Goal: Task Accomplishment & Management: Manage account settings

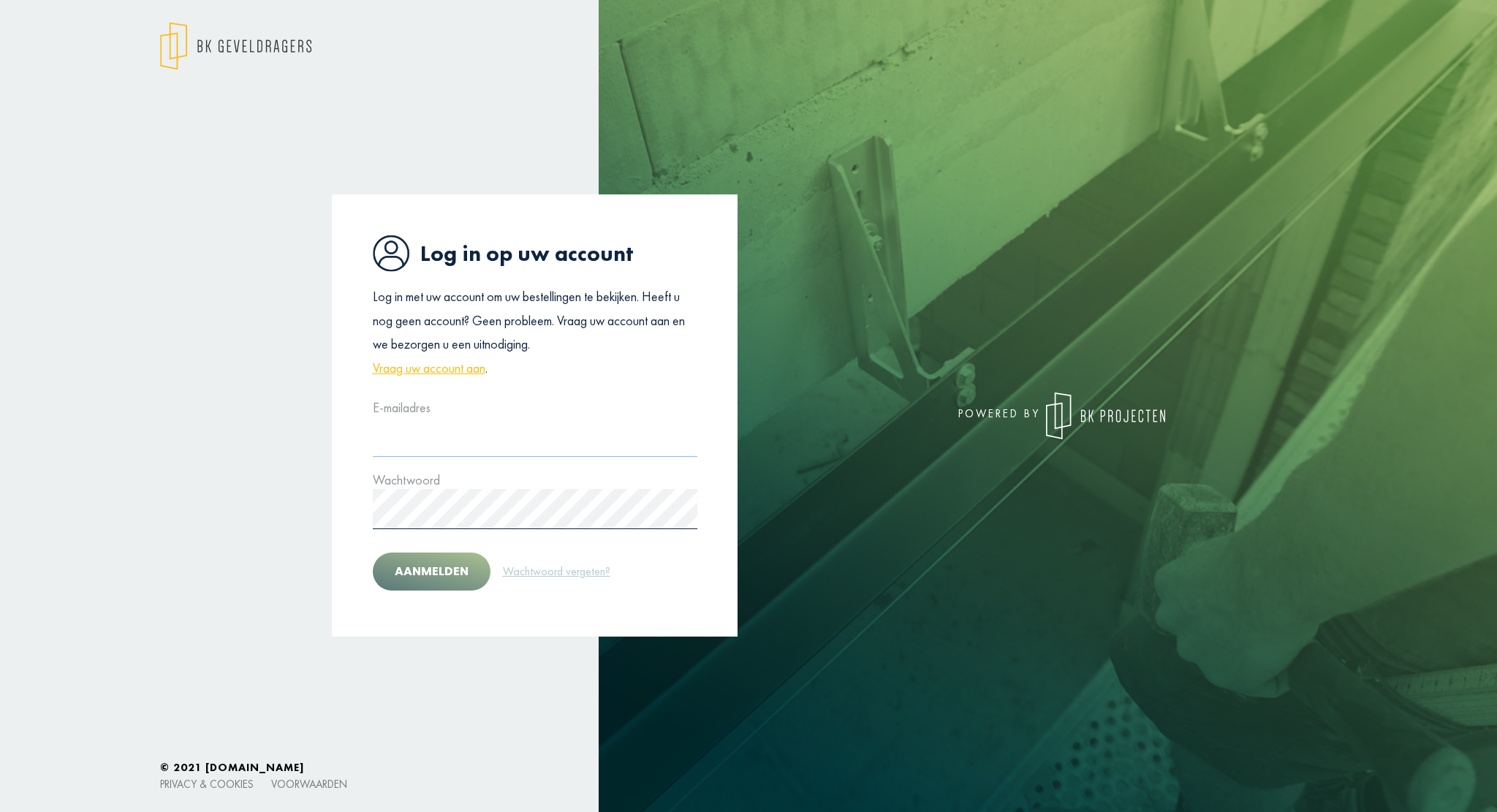
type input "**********"
click at [460, 560] on button "Aanmelden" at bounding box center [431, 571] width 118 height 38
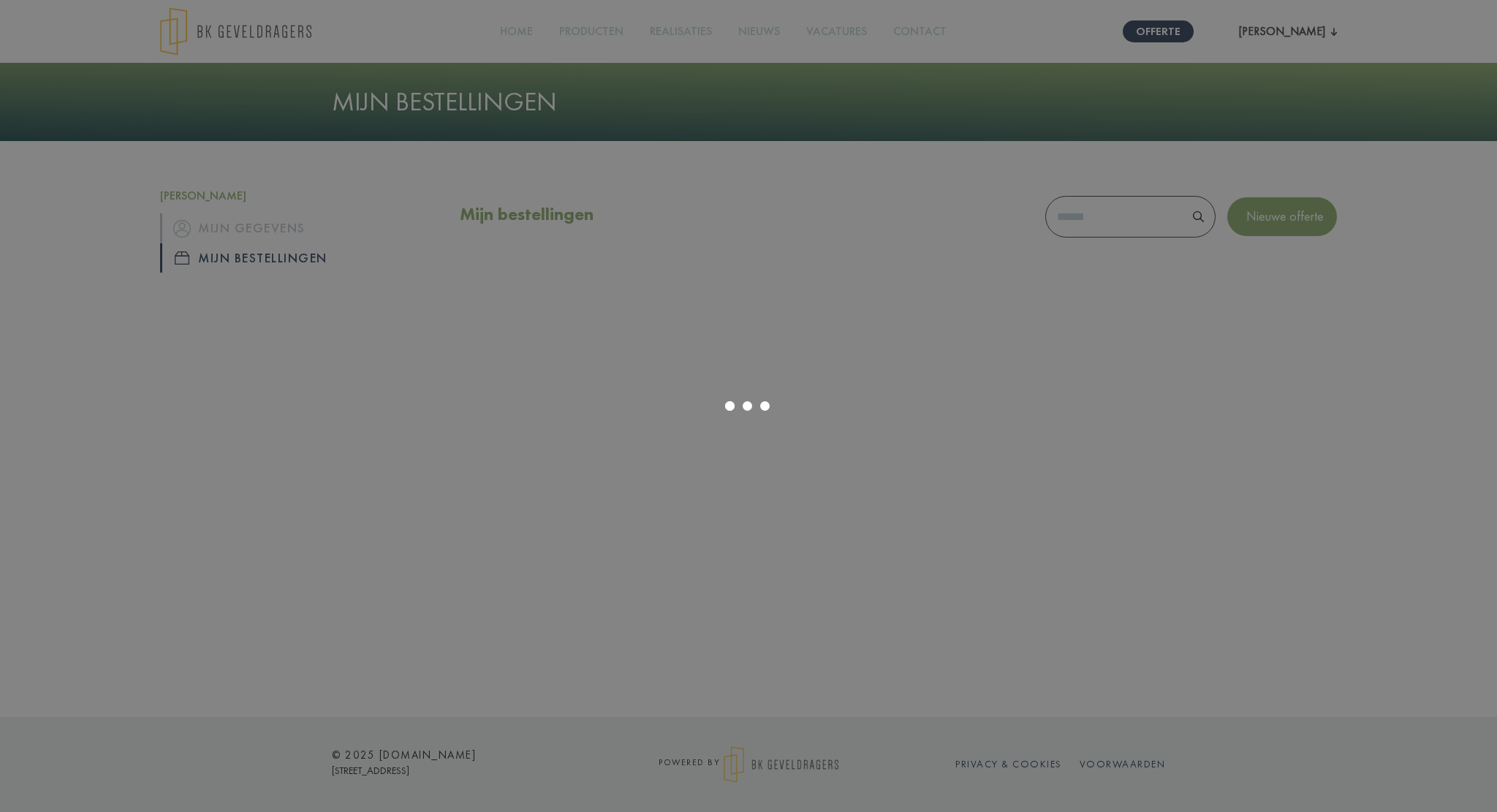
click at [460, 560] on div at bounding box center [748, 406] width 1497 height 812
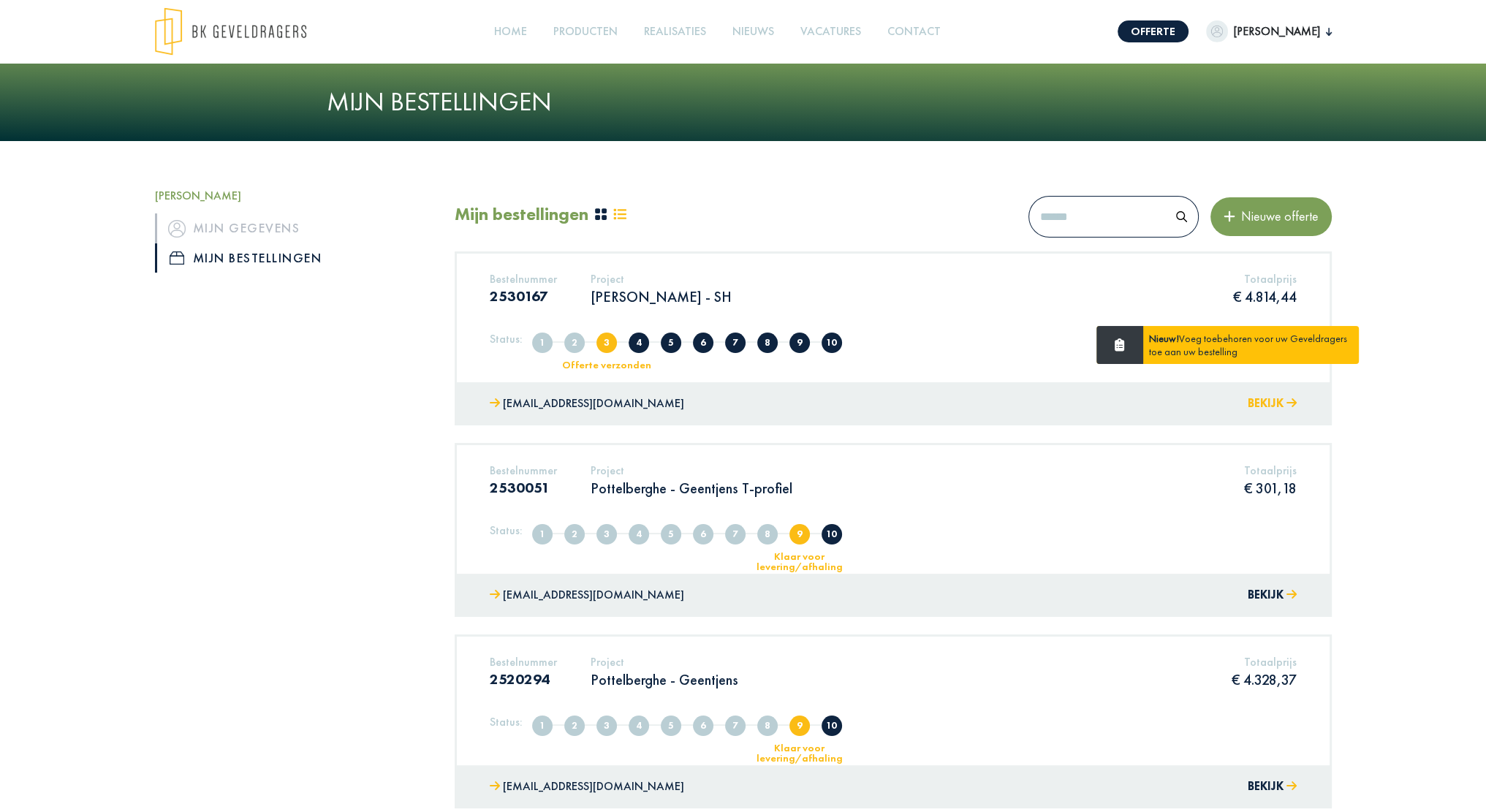
click at [1265, 404] on button "Bekijk" at bounding box center [1272, 404] width 49 height 21
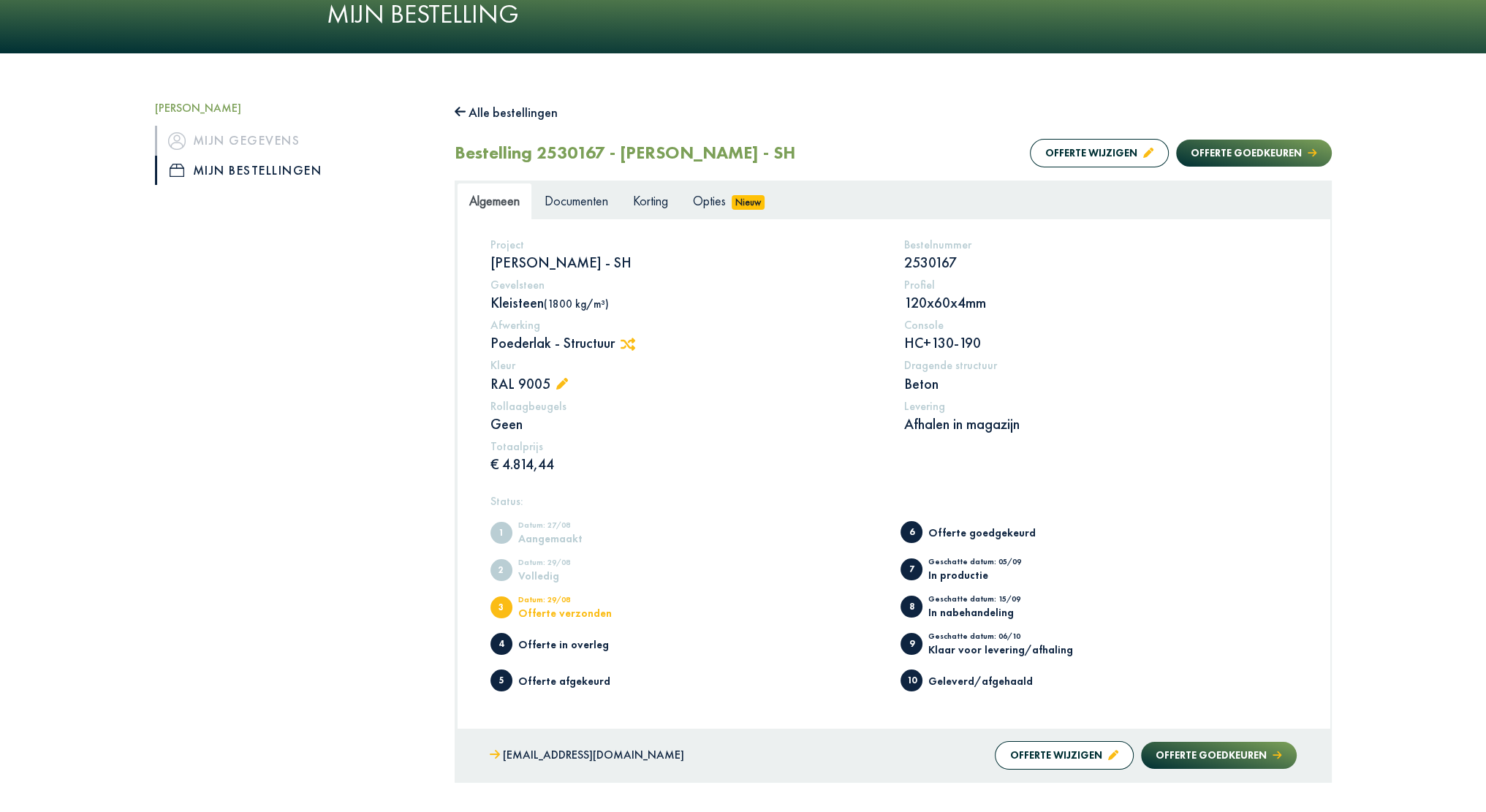
scroll to position [117, 0]
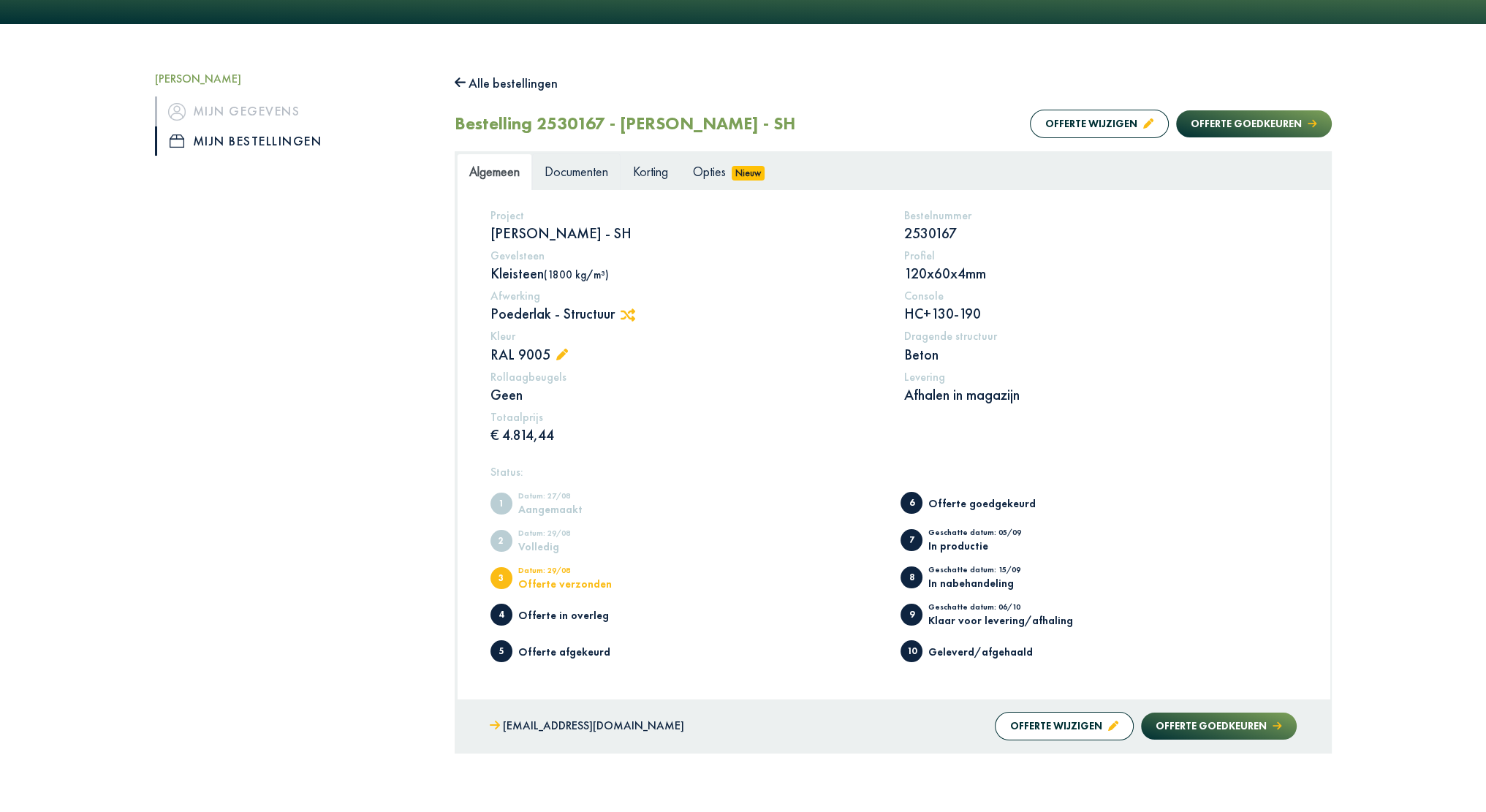
click at [595, 160] on link "Documenten" at bounding box center [576, 172] width 88 height 37
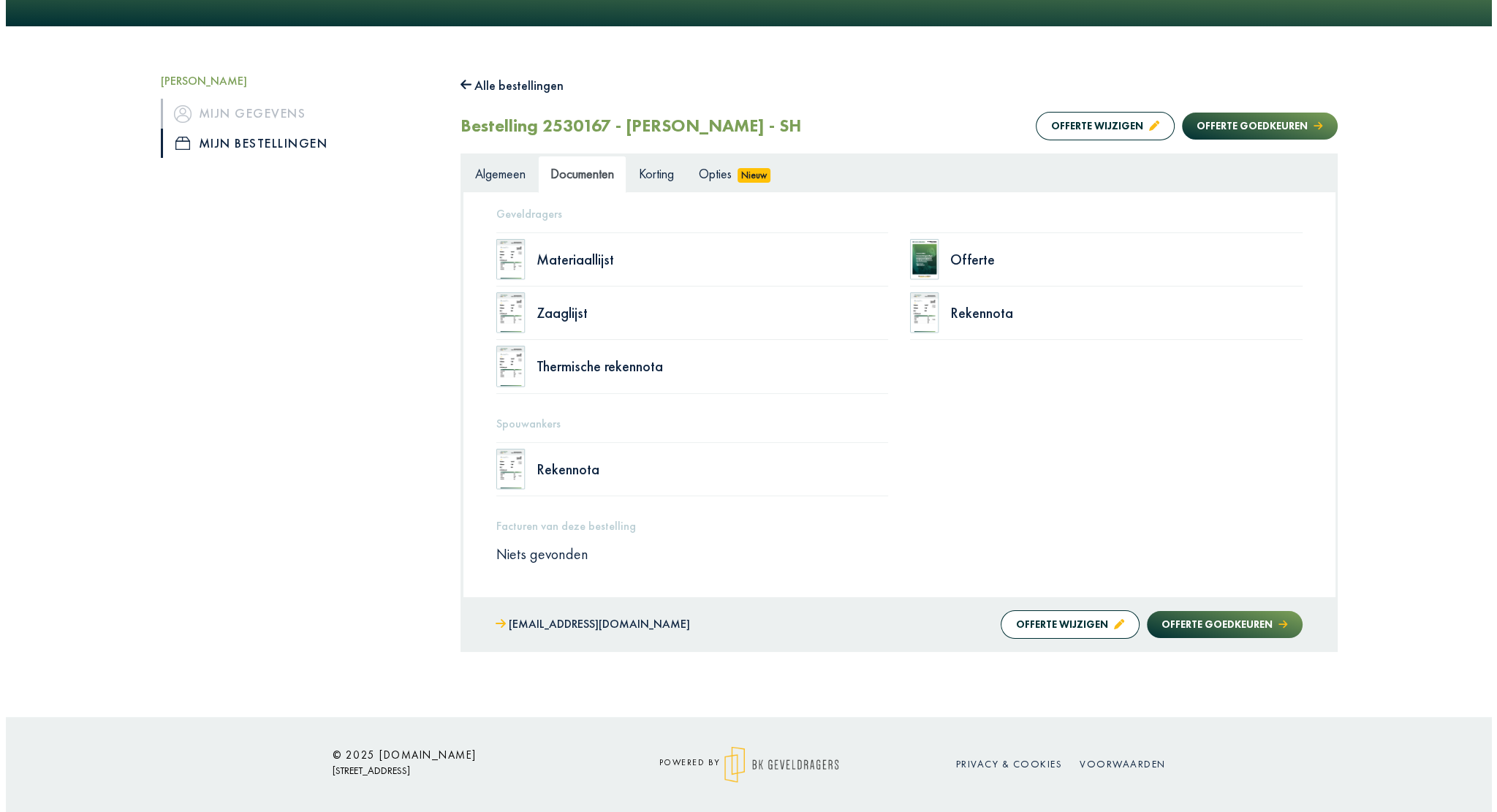
scroll to position [113, 0]
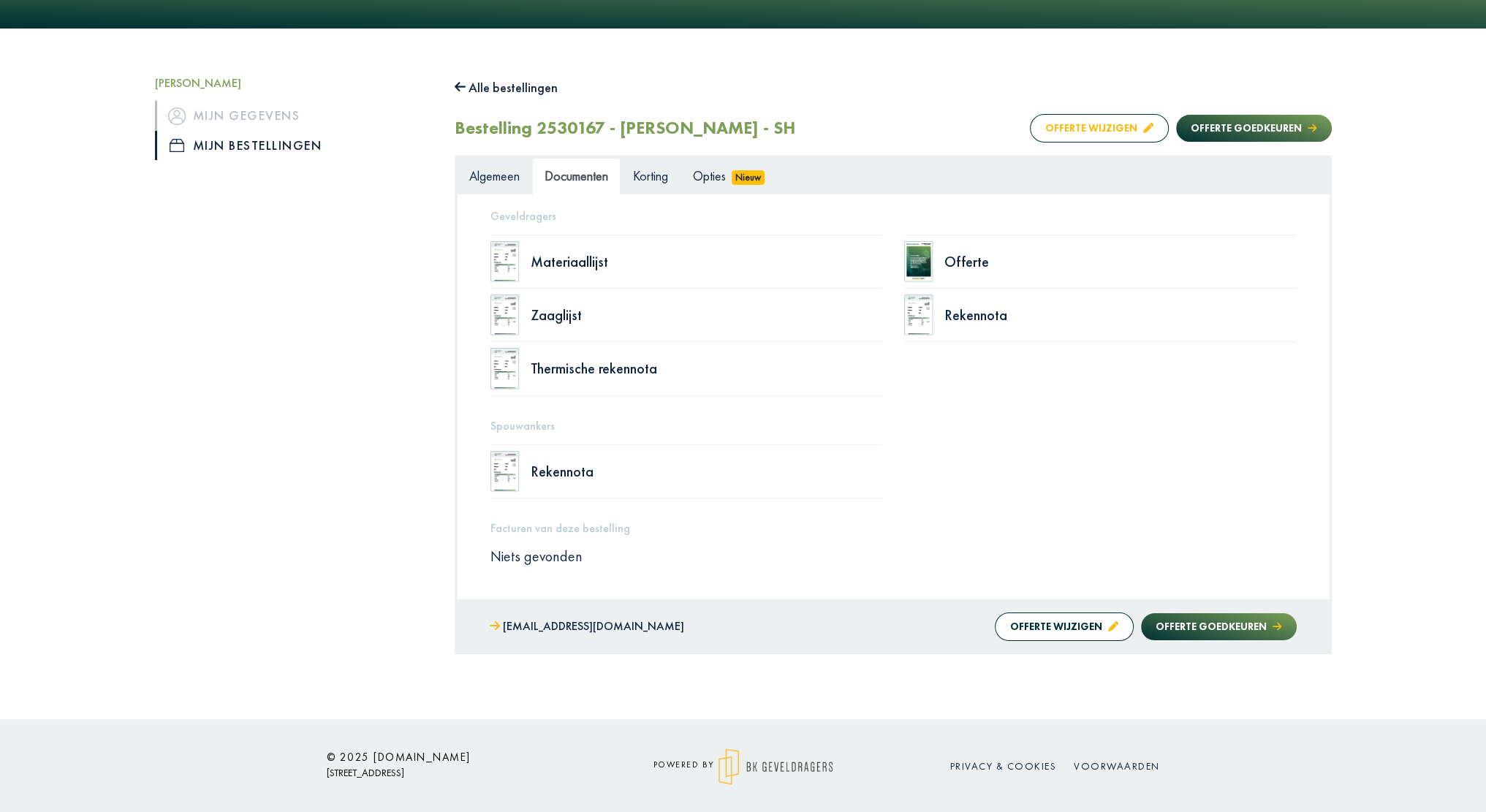
click at [1113, 133] on button "Offerte wijzigen" at bounding box center [1099, 128] width 139 height 29
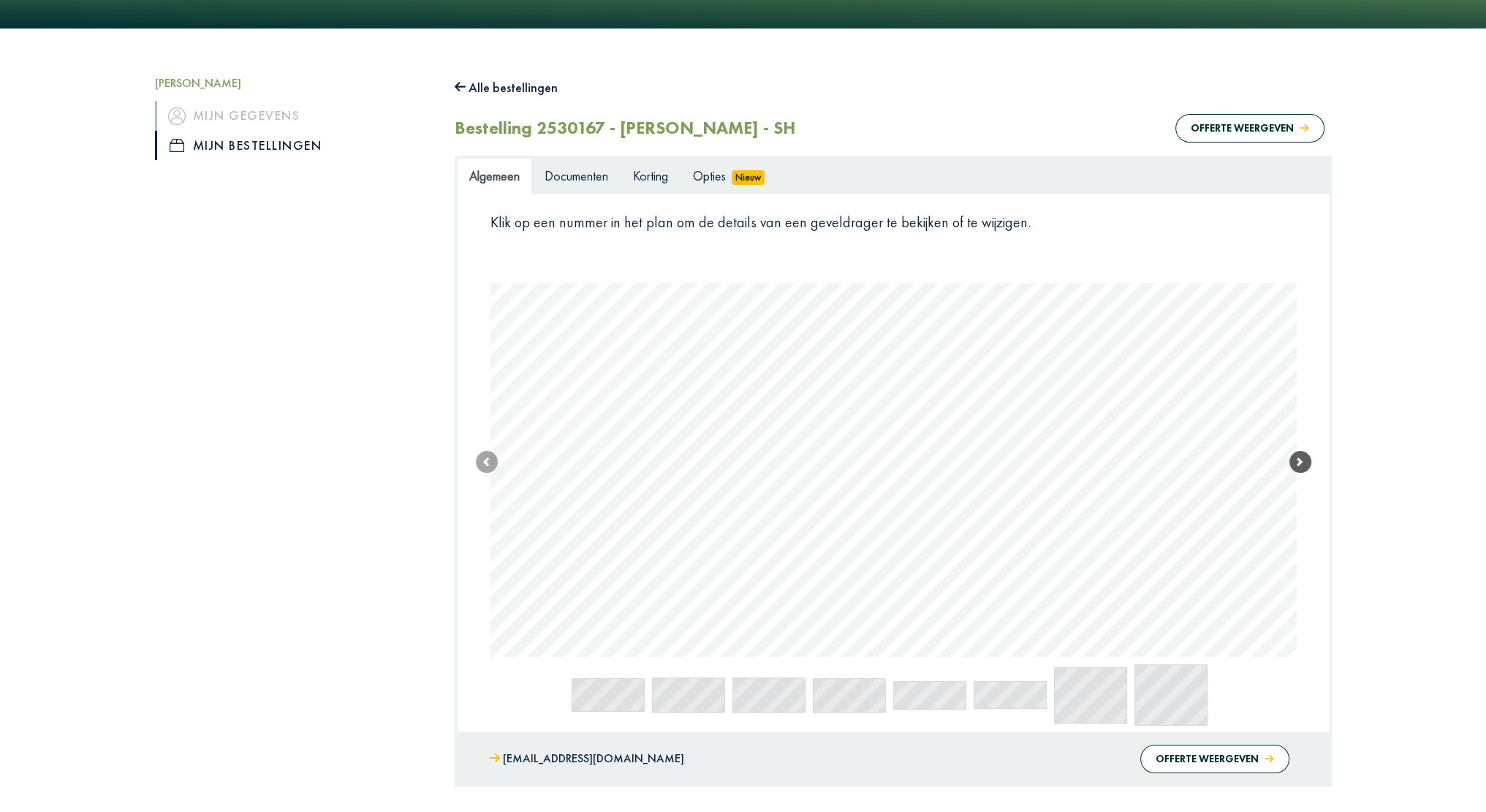
click at [1308, 463] on span at bounding box center [1300, 462] width 22 height 22
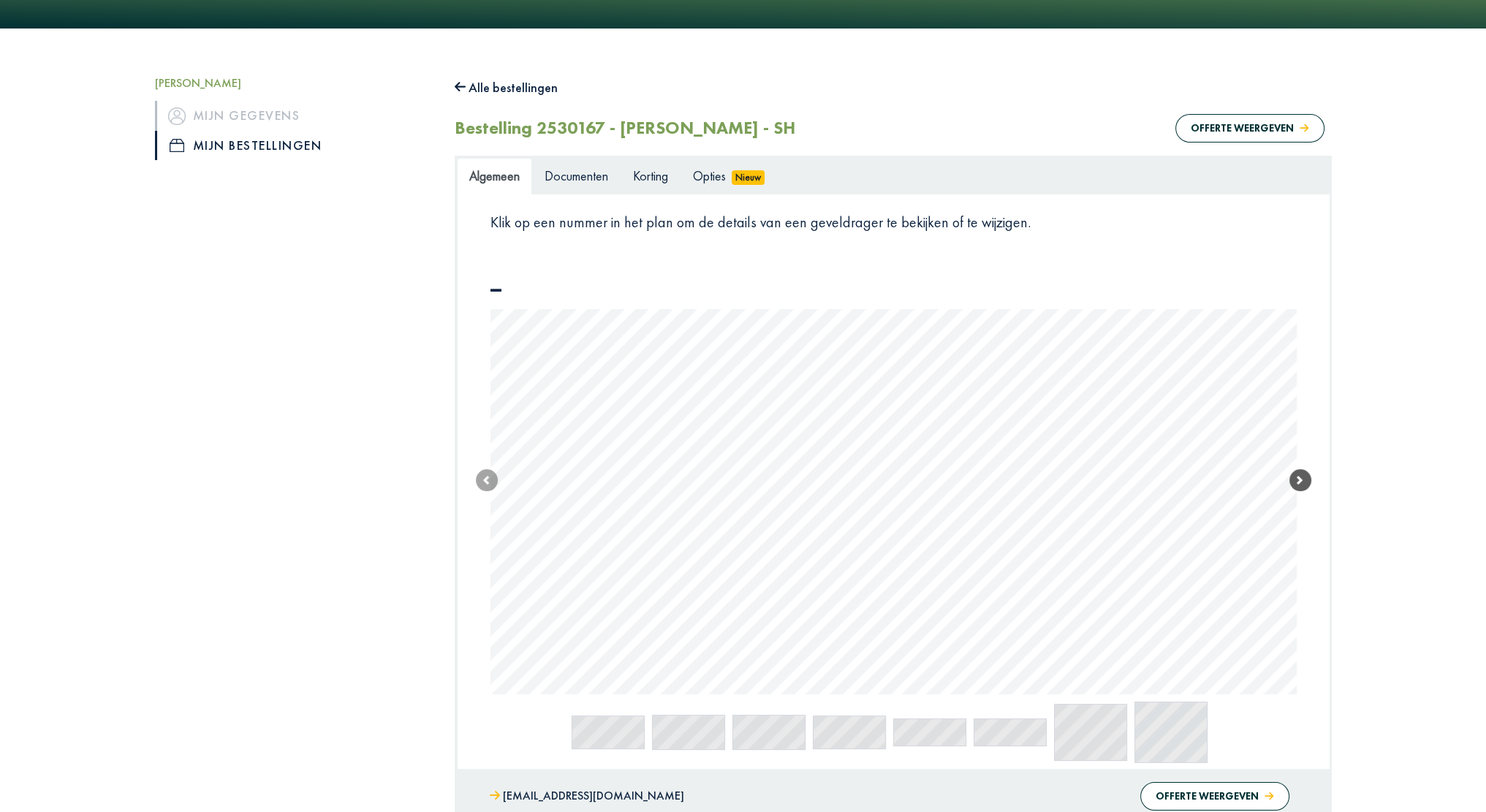
click at [1310, 477] on span at bounding box center [1300, 480] width 22 height 22
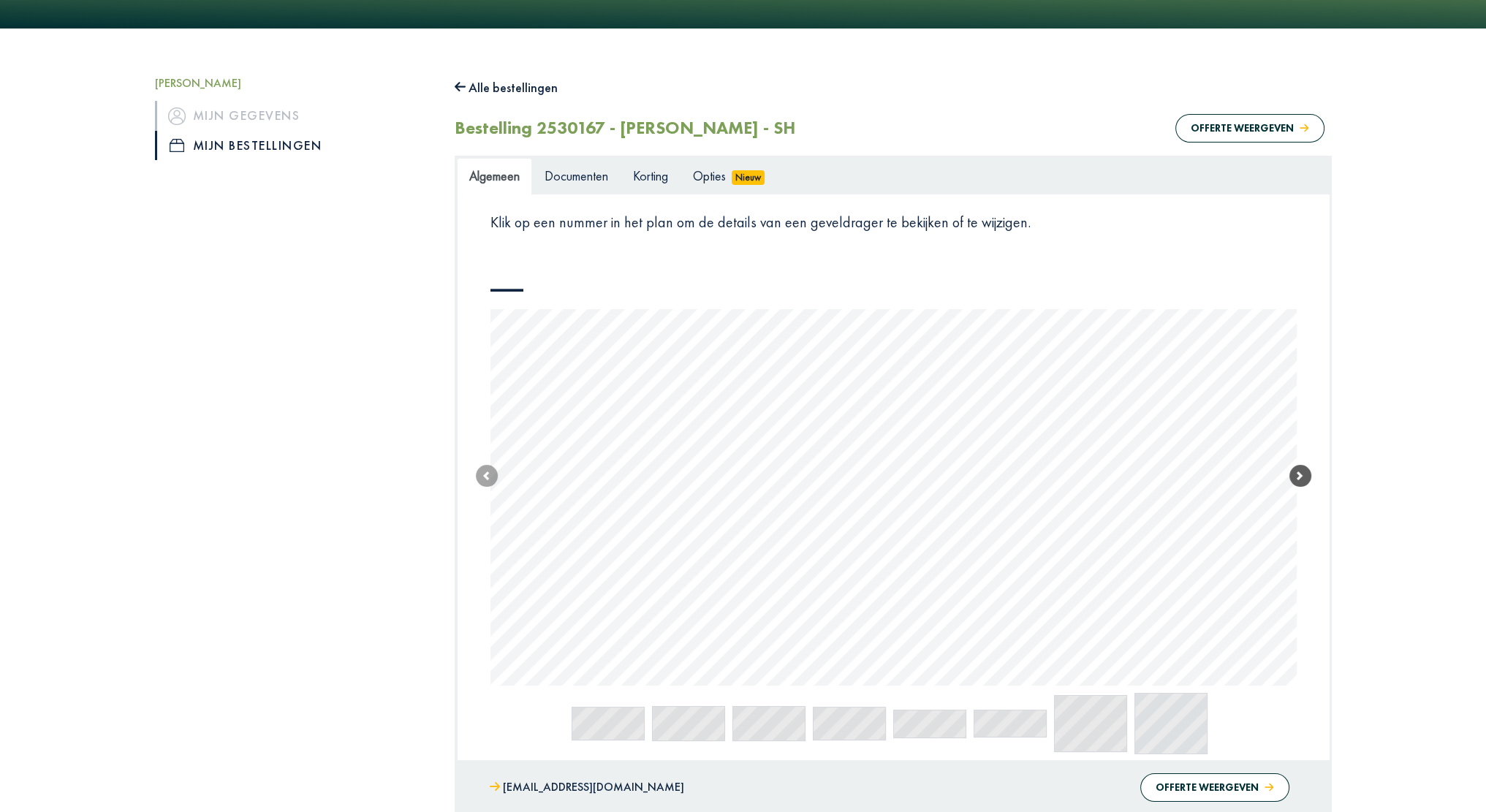
click at [1310, 477] on span at bounding box center [1300, 475] width 22 height 22
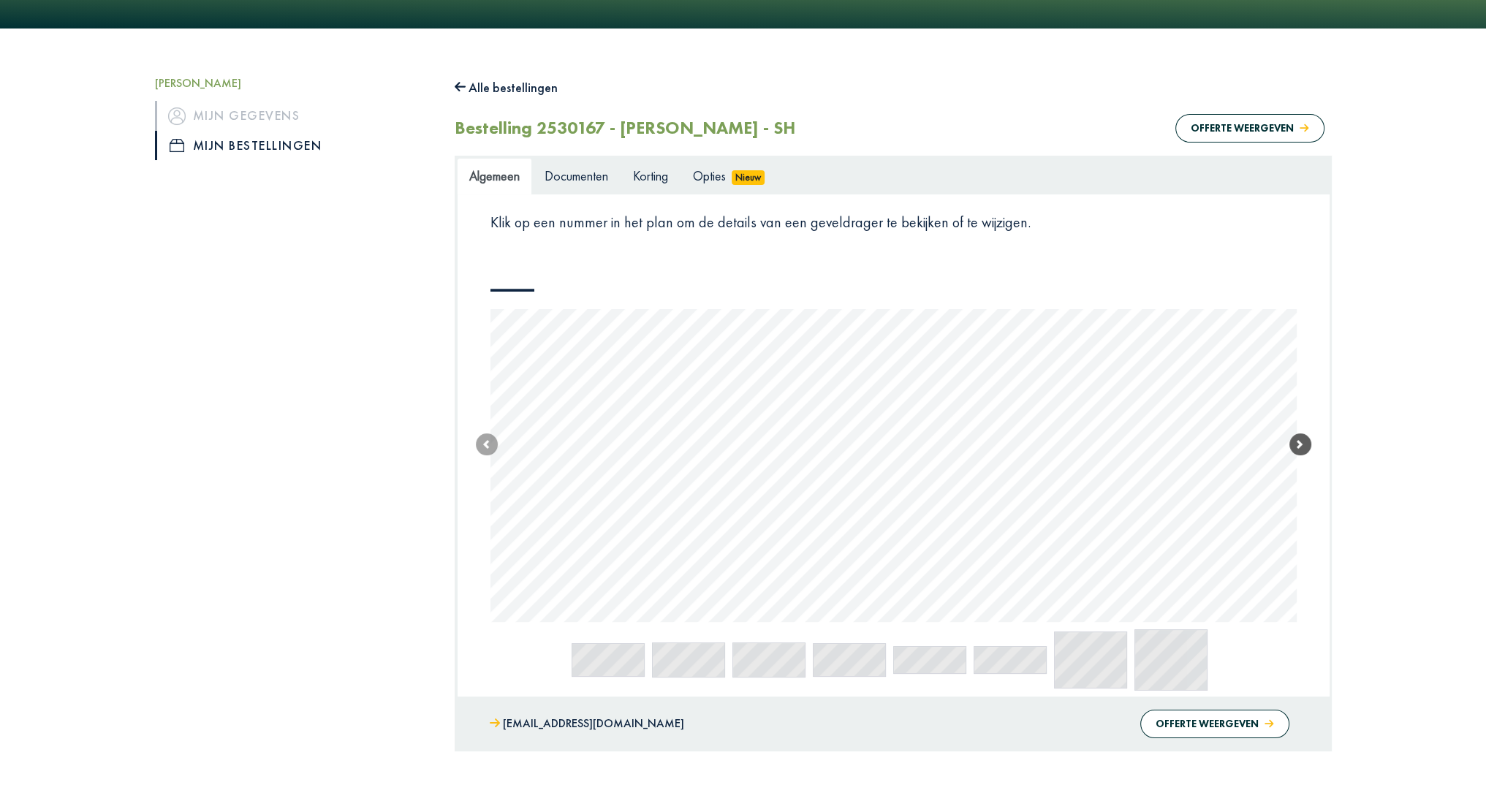
click at [1298, 435] on span at bounding box center [1300, 444] width 22 height 22
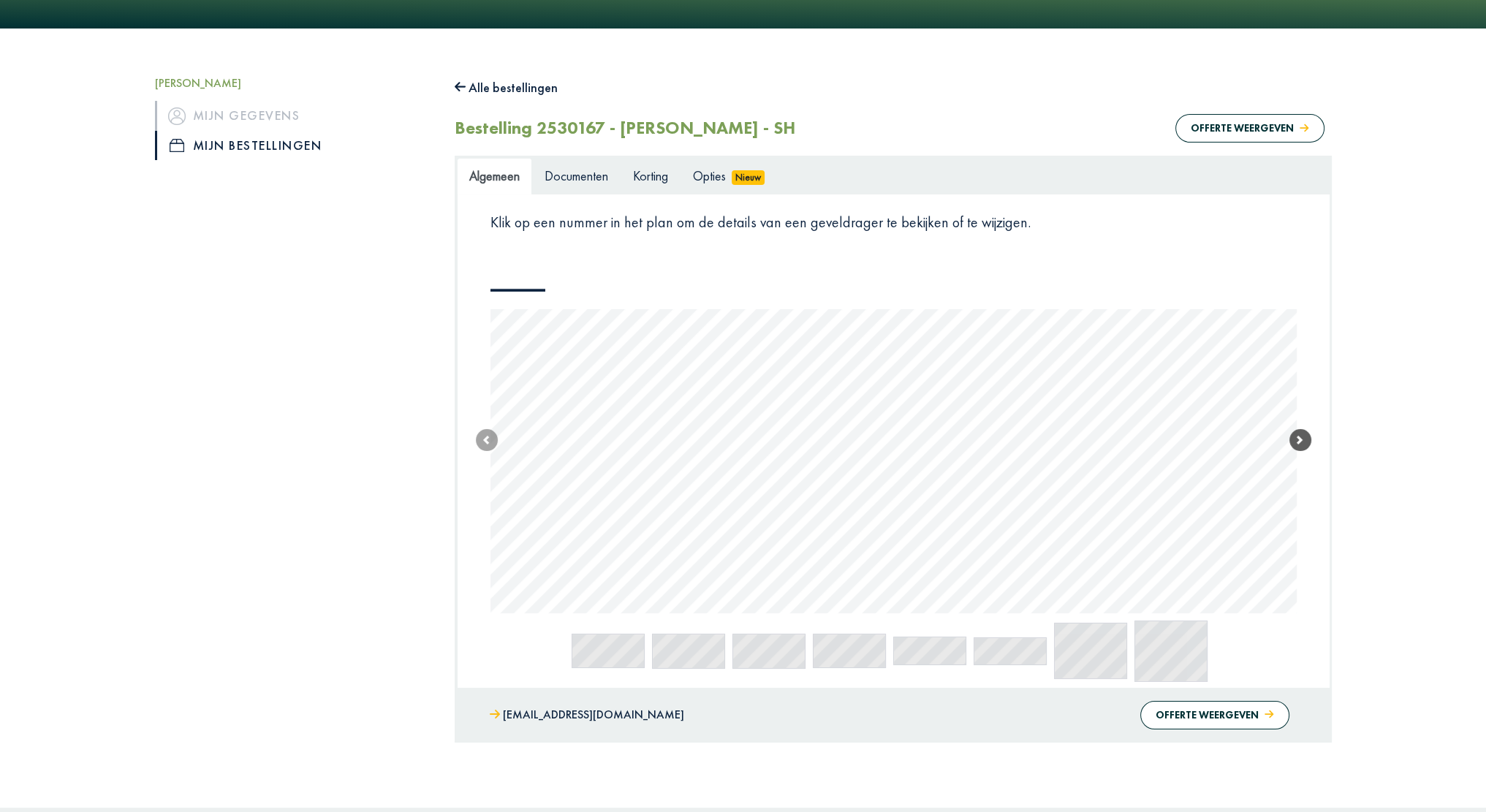
click at [1298, 435] on span at bounding box center [1300, 439] width 22 height 22
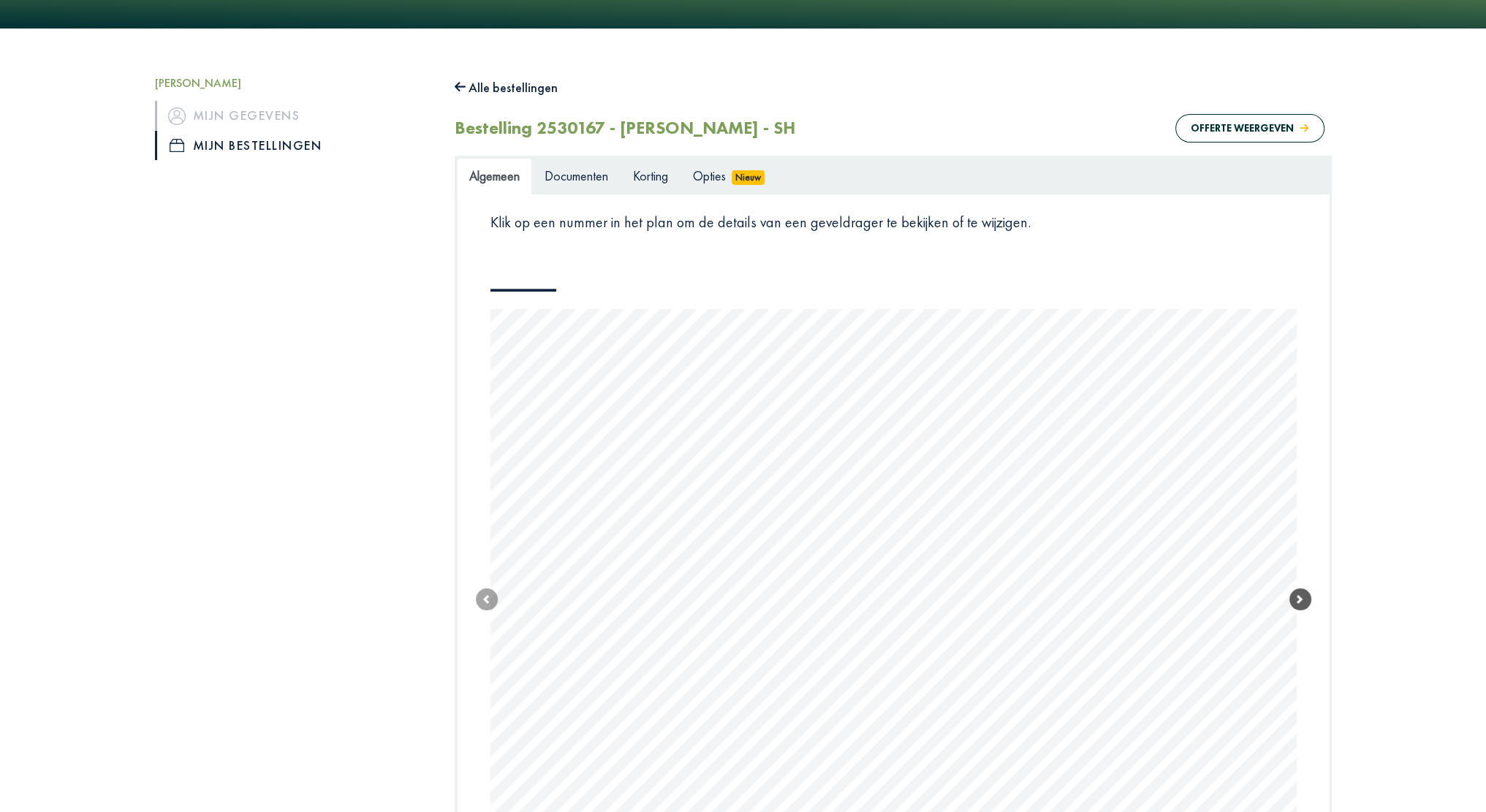
click at [1309, 605] on span at bounding box center [1300, 599] width 22 height 22
click at [1309, 605] on link "Next" at bounding box center [1300, 627] width 22 height 720
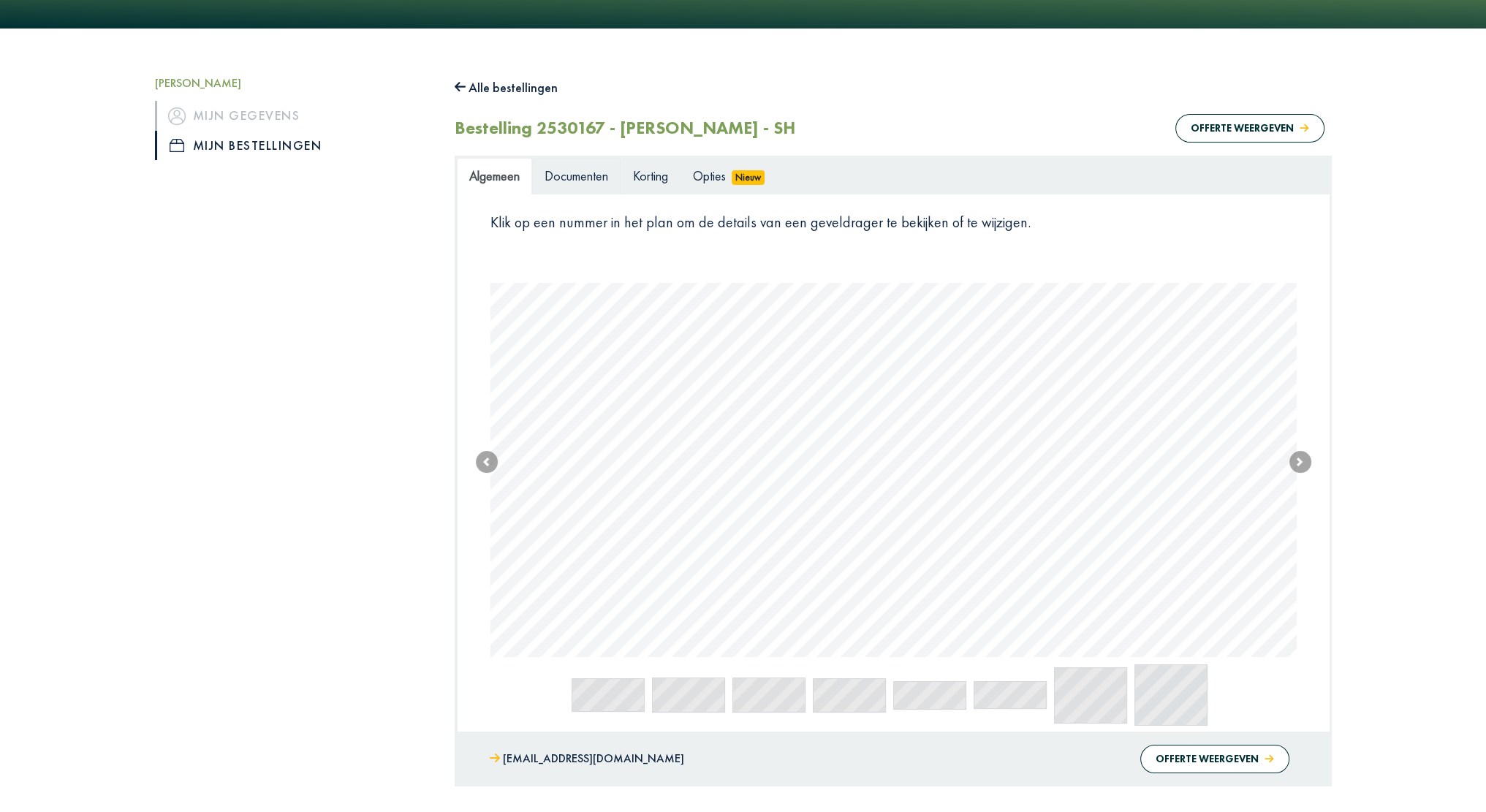
click at [600, 169] on span "Documenten" at bounding box center [576, 176] width 64 height 17
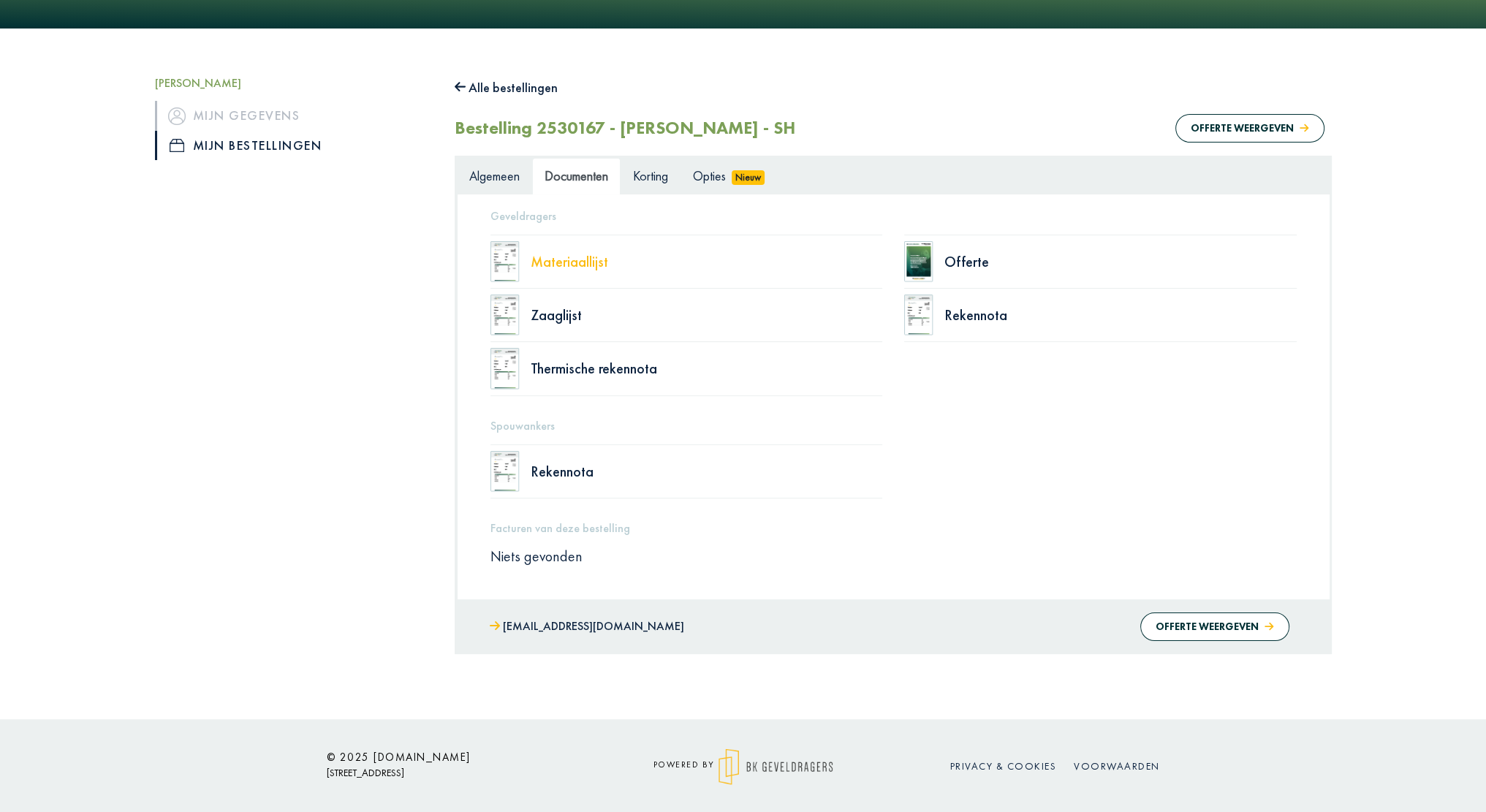
click at [595, 265] on div "Materiaallijst" at bounding box center [706, 261] width 352 height 15
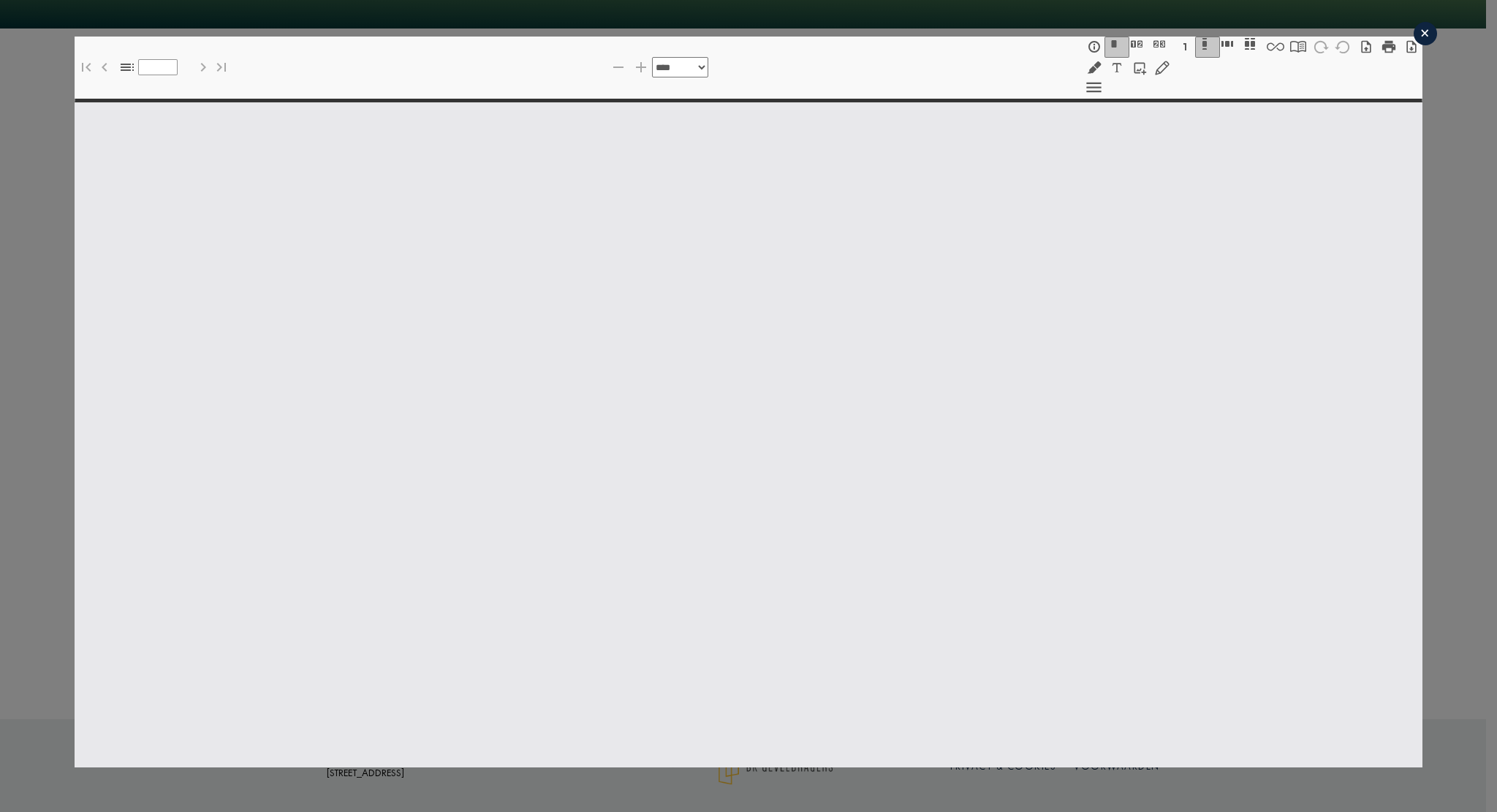
select select "******"
type input "*"
select select "****"
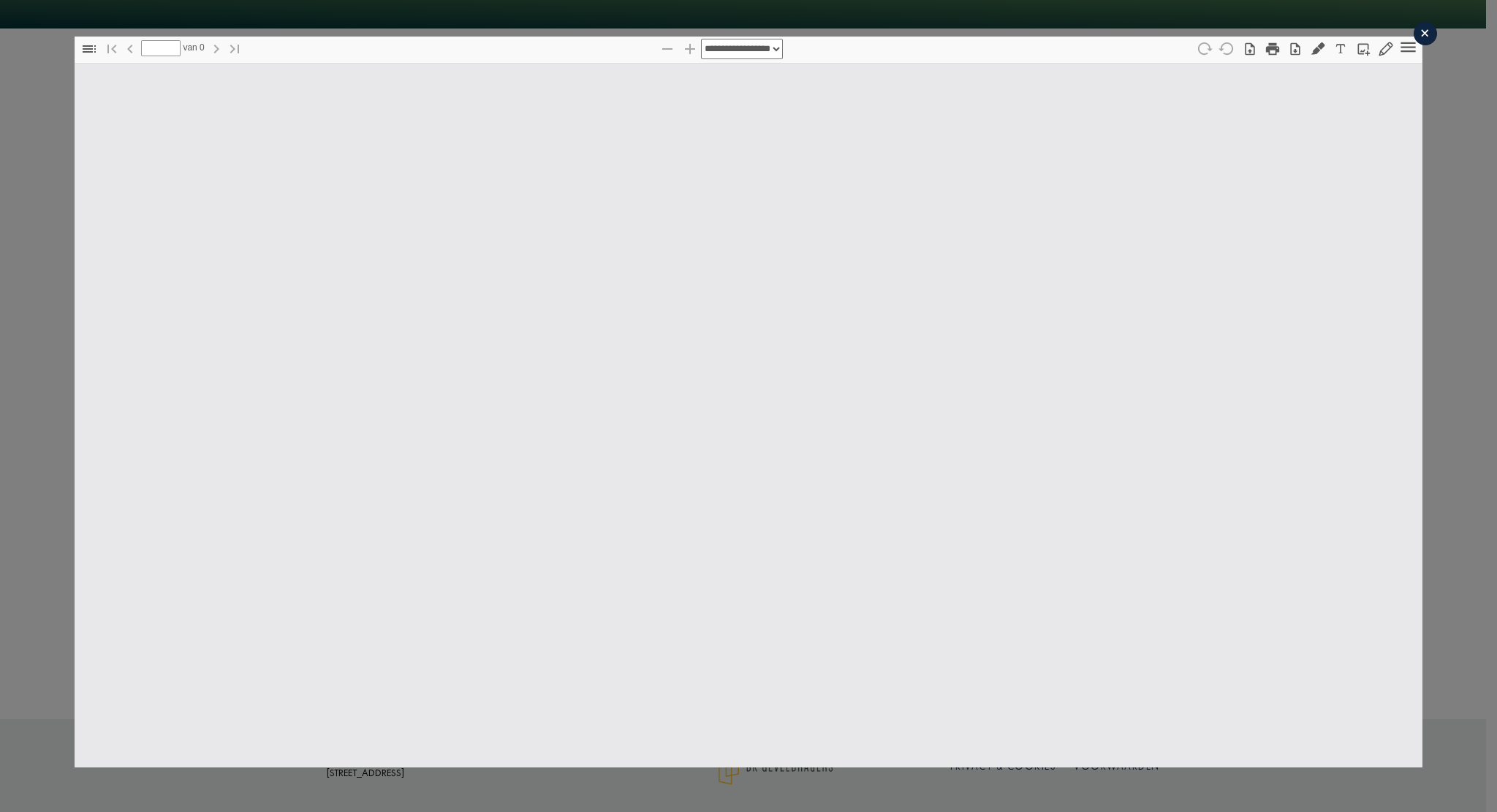
type input "*"
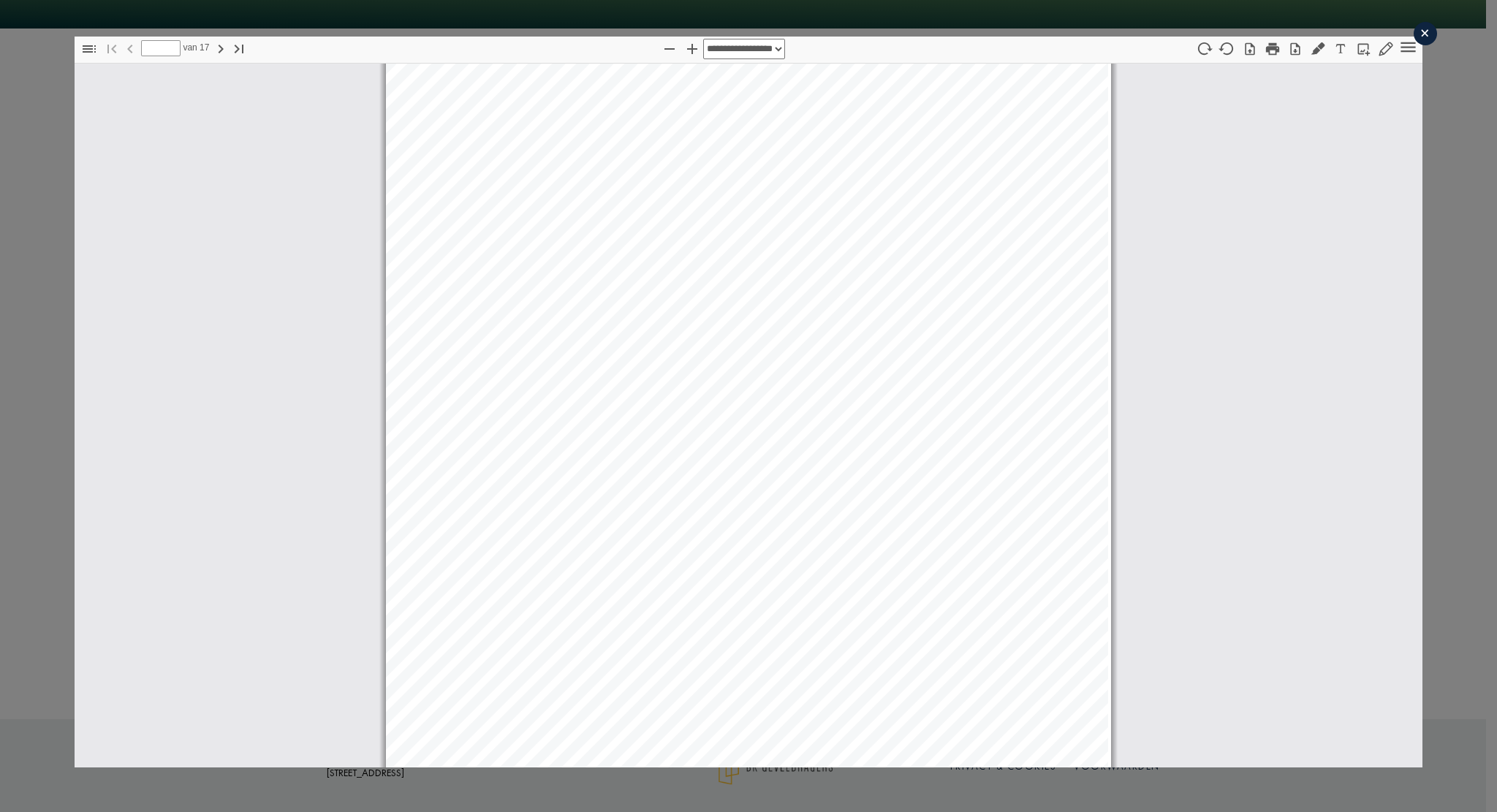
select select "****"
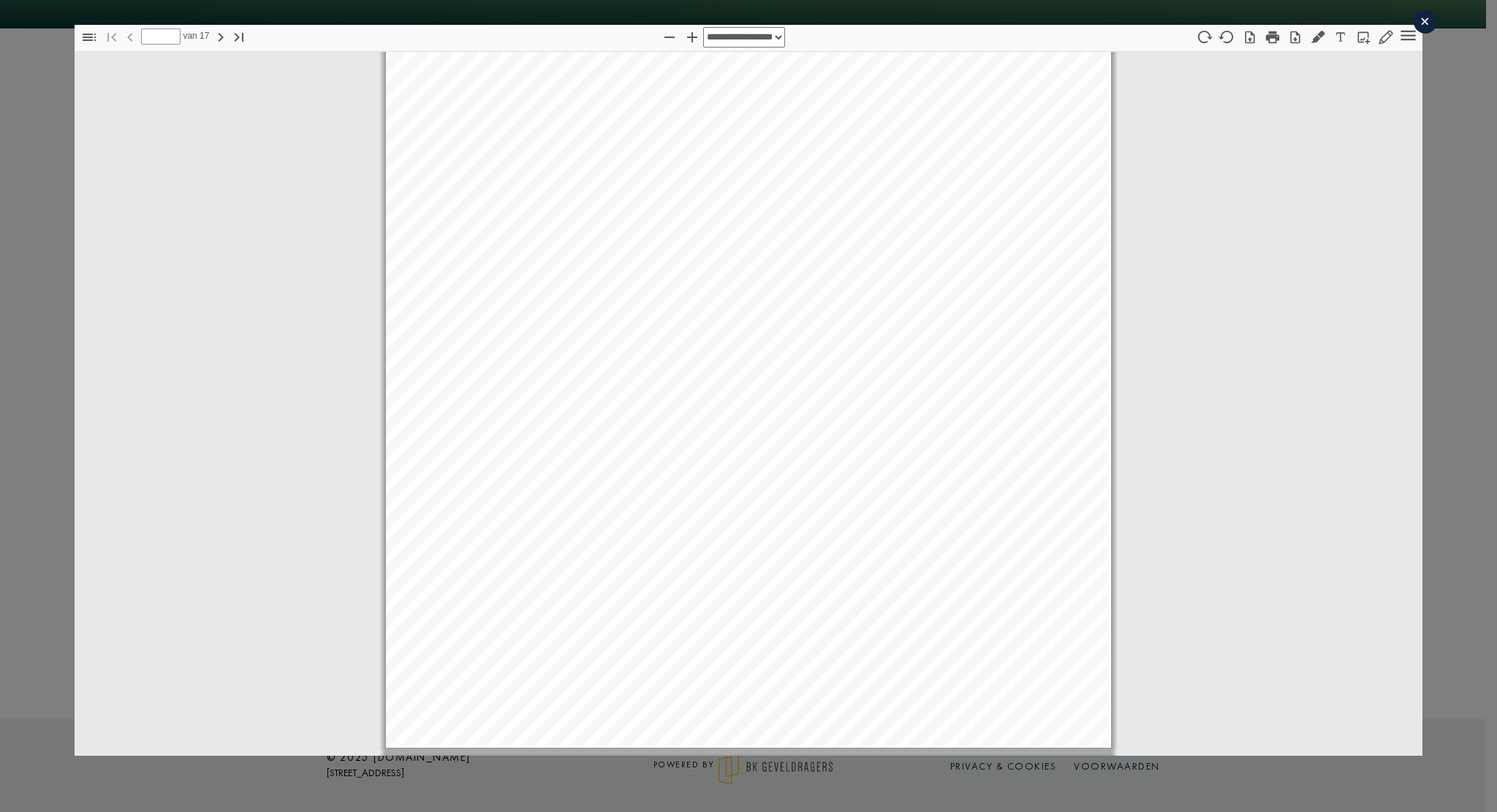
scroll to position [368, 0]
